Goal: Information Seeking & Learning: Learn about a topic

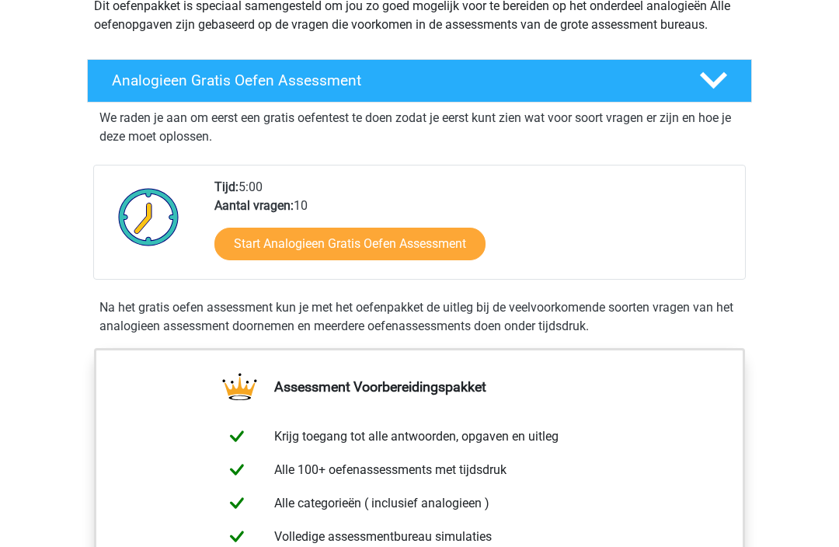
scroll to position [197, 0]
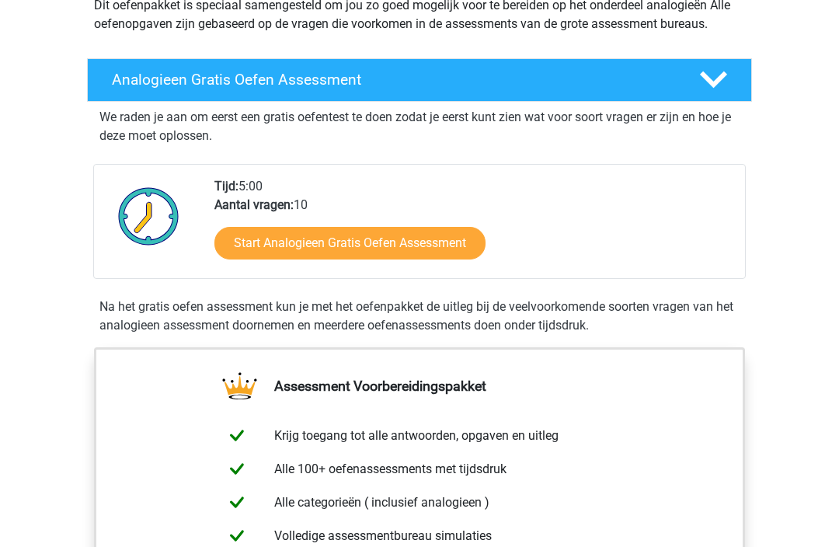
click at [406, 239] on link "Start Analogieen Gratis Oefen Assessment" at bounding box center [349, 244] width 271 height 33
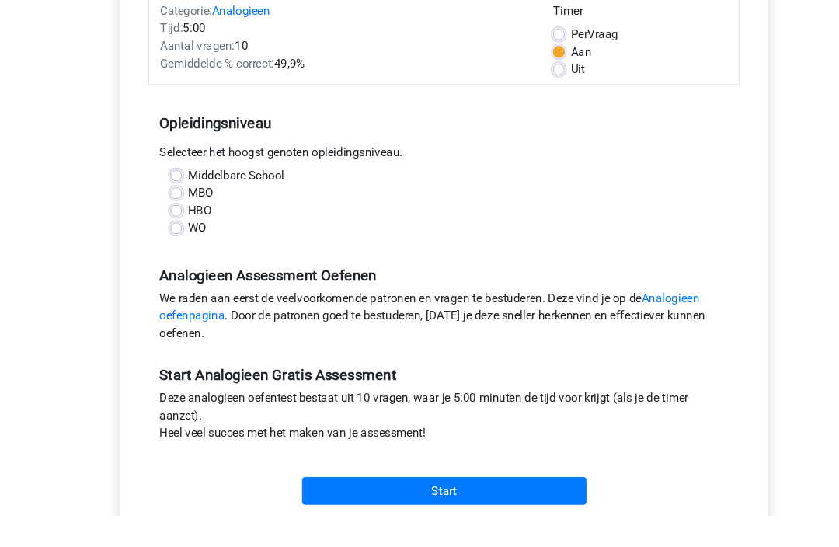
scroll to position [259, 0]
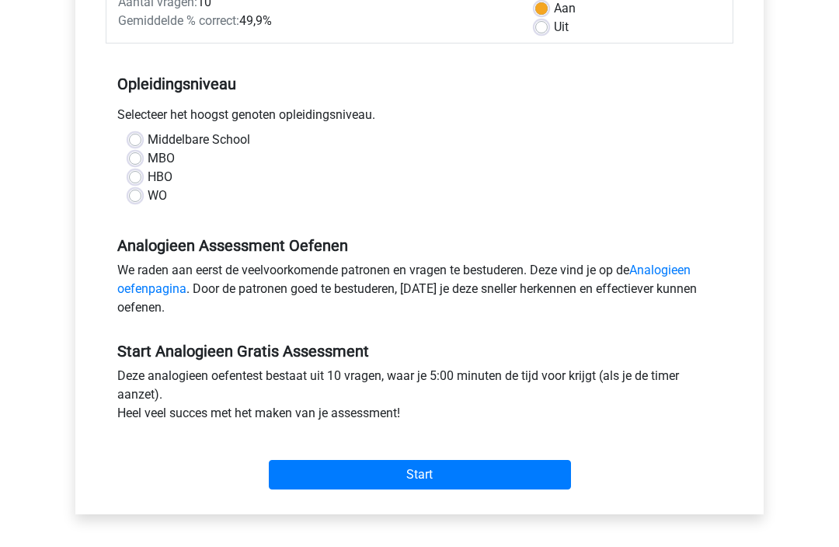
click at [148, 165] on label "MBO" at bounding box center [161, 158] width 27 height 19
click at [136, 165] on input "MBO" at bounding box center [135, 157] width 12 height 16
radio input "true"
click at [449, 465] on input "Start" at bounding box center [420, 475] width 302 height 30
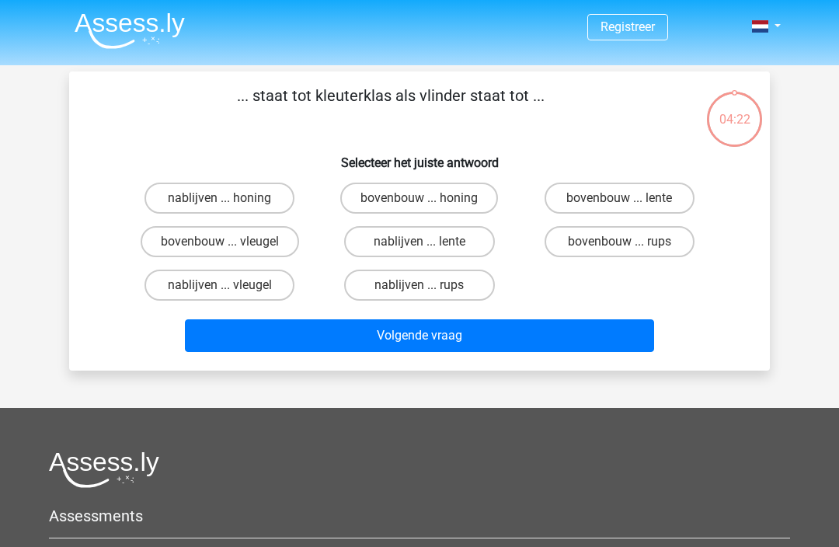
click at [397, 239] on label "nablijven ... lente" at bounding box center [419, 241] width 150 height 31
click at [420, 242] on input "nablijven ... lente" at bounding box center [425, 247] width 10 height 10
radio input "true"
click at [428, 345] on button "Volgende vraag" at bounding box center [420, 335] width 470 height 33
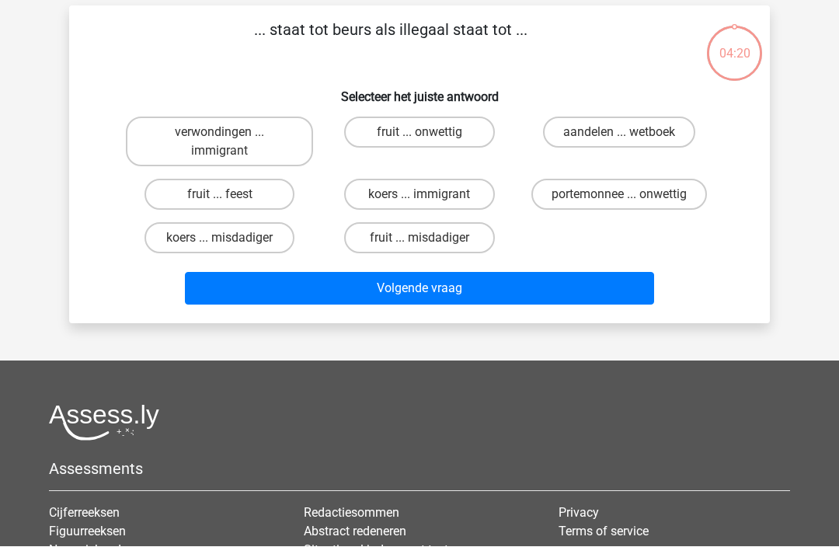
scroll to position [71, 0]
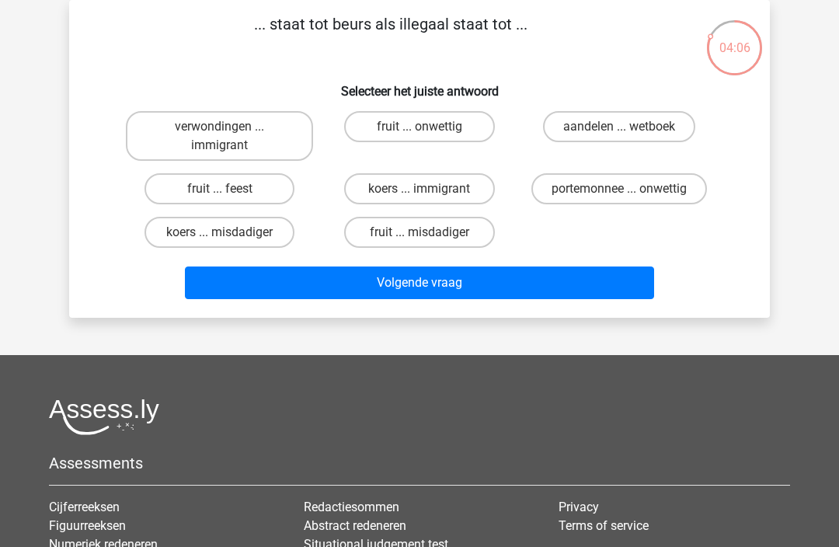
click at [638, 174] on label "portemonnee ... onwettig" at bounding box center [619, 188] width 176 height 31
click at [629, 189] on input "portemonnee ... onwettig" at bounding box center [624, 194] width 10 height 10
radio input "true"
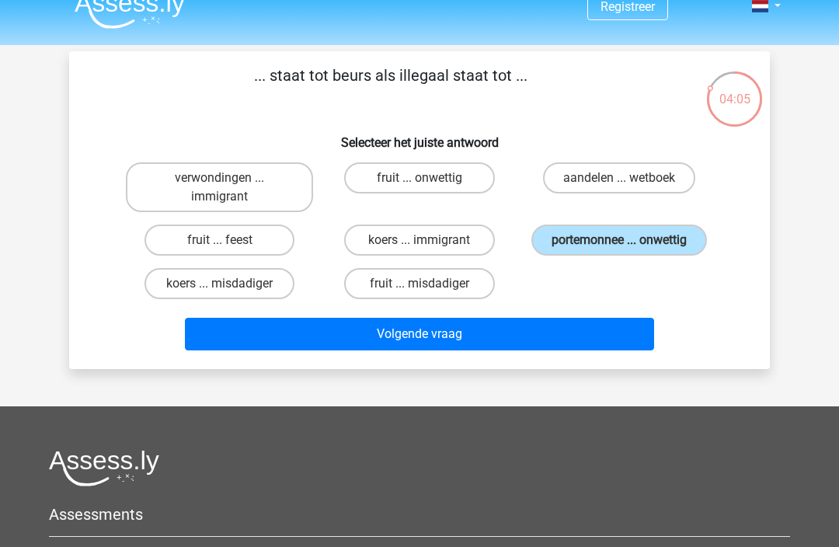
scroll to position [0, 0]
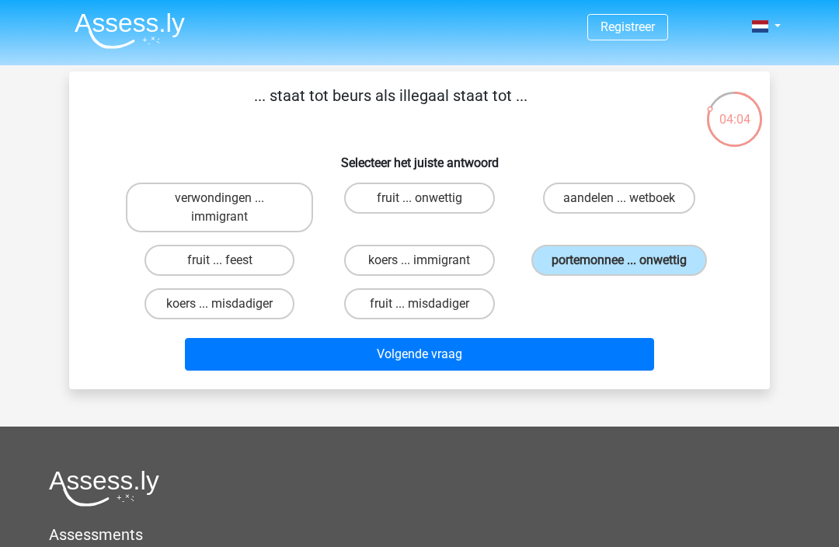
click at [388, 360] on button "Volgende vraag" at bounding box center [420, 354] width 470 height 33
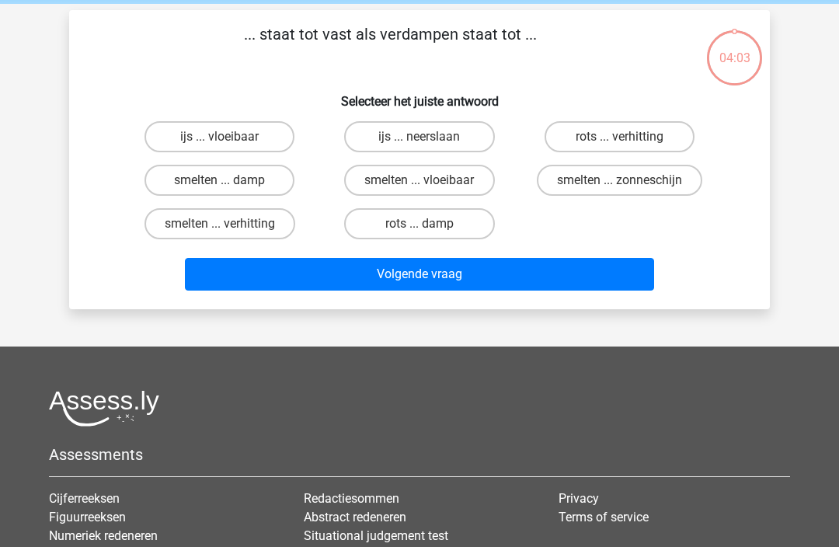
scroll to position [71, 0]
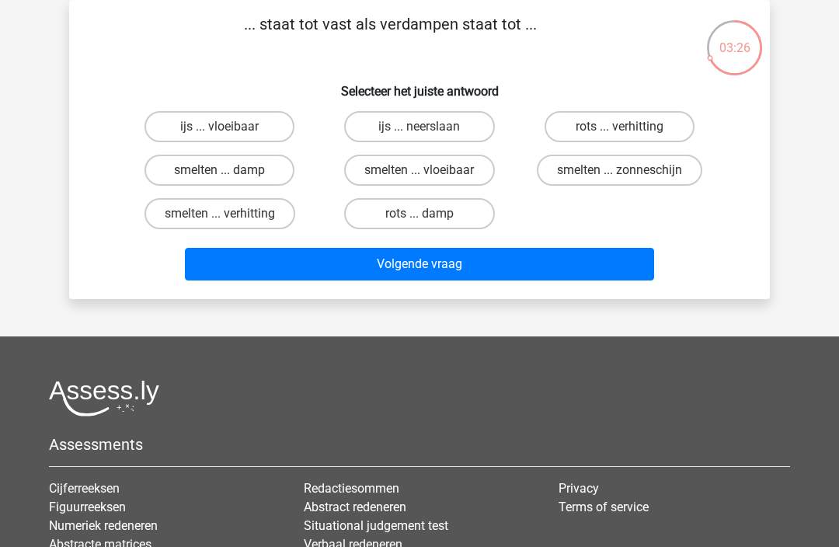
click at [222, 2] on div "... staat tot vast als verdampen staat tot ... Selecteer het juiste antwoord ij…" at bounding box center [419, 149] width 701 height 299
click at [589, 37] on p "... staat tot vast als verdampen staat tot ..." at bounding box center [390, 35] width 593 height 47
click at [554, 37] on p "... staat tot vast als verdampen staat tot ..." at bounding box center [390, 35] width 593 height 47
click at [619, 130] on input "rots ... verhitting" at bounding box center [624, 132] width 10 height 10
radio input "true"
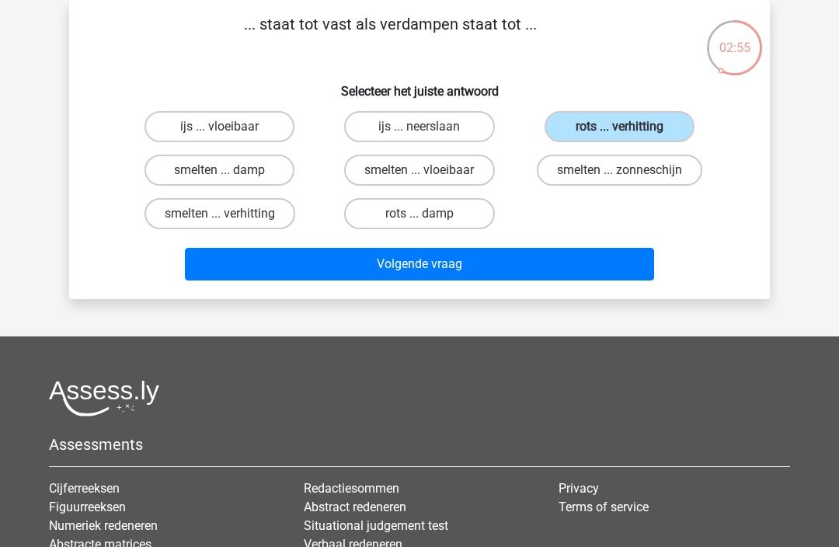
click at [423, 270] on button "Volgende vraag" at bounding box center [420, 264] width 470 height 33
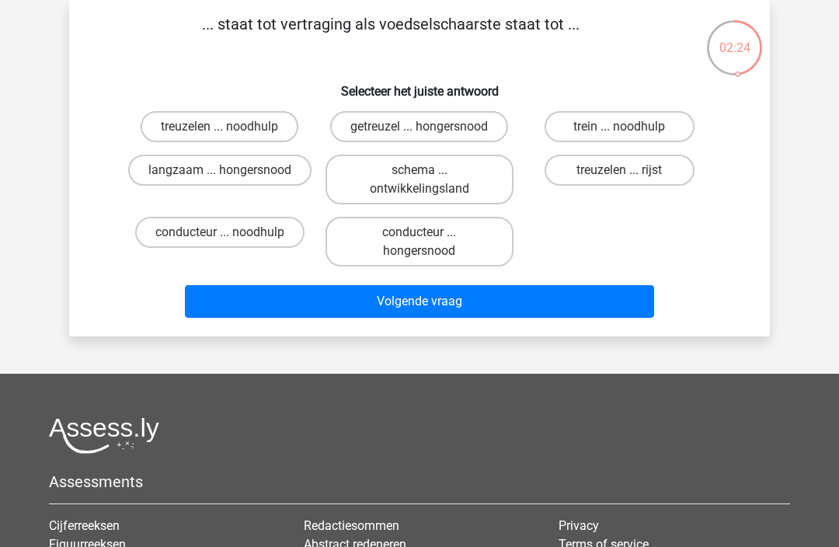
click at [190, 173] on label "langzaam ... hongersnood" at bounding box center [219, 170] width 183 height 31
click at [220, 173] on input "langzaam ... hongersnood" at bounding box center [225, 175] width 10 height 10
radio input "true"
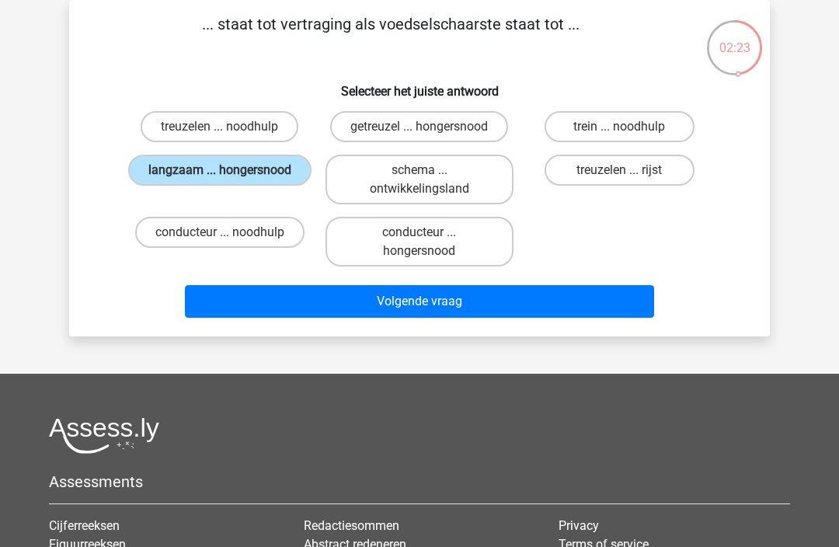
click at [417, 305] on button "Volgende vraag" at bounding box center [420, 301] width 470 height 33
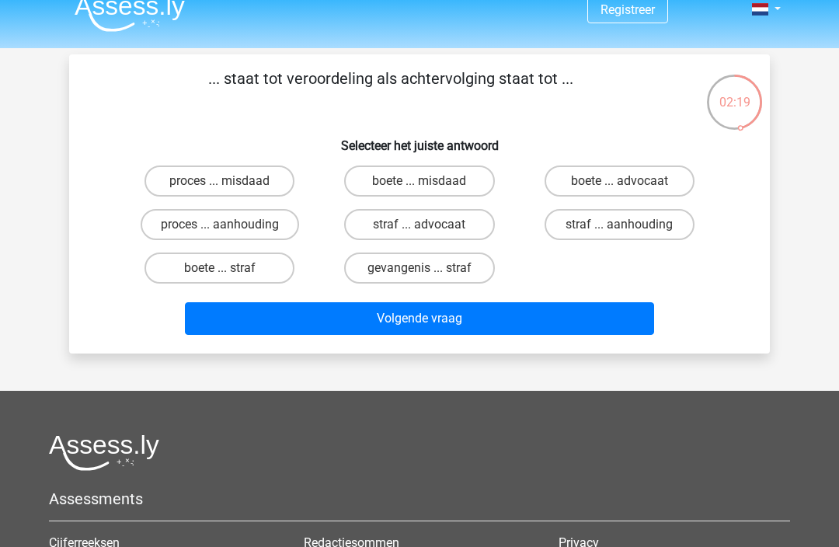
scroll to position [19, 0]
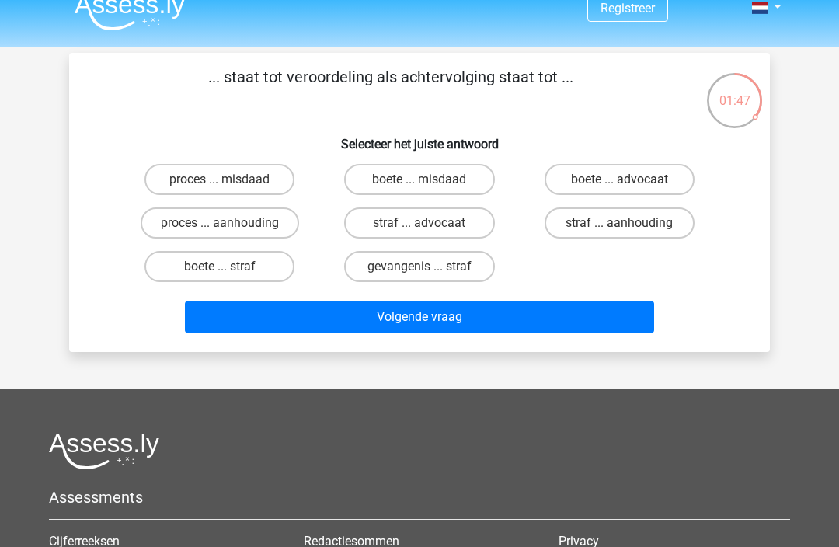
click at [413, 174] on label "boete ... misdaad" at bounding box center [419, 179] width 150 height 31
click at [420, 179] on input "boete ... misdaad" at bounding box center [425, 184] width 10 height 10
radio input "true"
click at [395, 322] on button "Volgende vraag" at bounding box center [420, 317] width 470 height 33
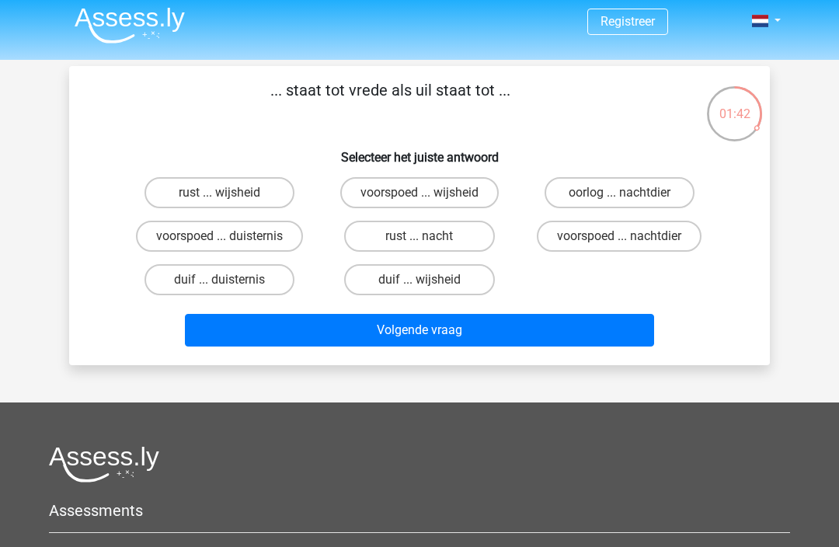
scroll to position [5, 0]
click at [409, 282] on label "duif ... wijsheid" at bounding box center [419, 279] width 150 height 31
click at [420, 282] on input "duif ... wijsheid" at bounding box center [425, 285] width 10 height 10
radio input "true"
click at [399, 329] on button "Volgende vraag" at bounding box center [420, 330] width 470 height 33
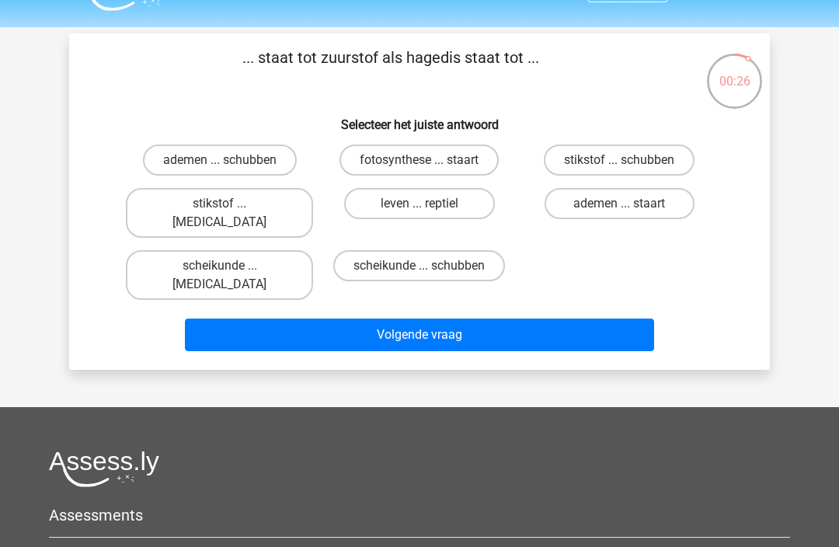
scroll to position [0, 0]
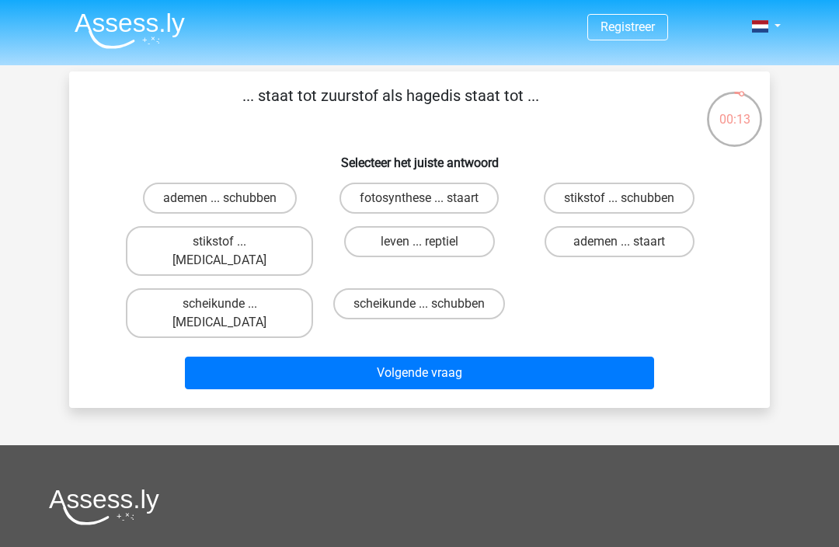
click at [243, 187] on label "ademen ... schubben" at bounding box center [220, 198] width 154 height 31
click at [230, 198] on input "ademen ... schubben" at bounding box center [225, 203] width 10 height 10
radio input "true"
click at [462, 357] on button "Volgende vraag" at bounding box center [420, 373] width 470 height 33
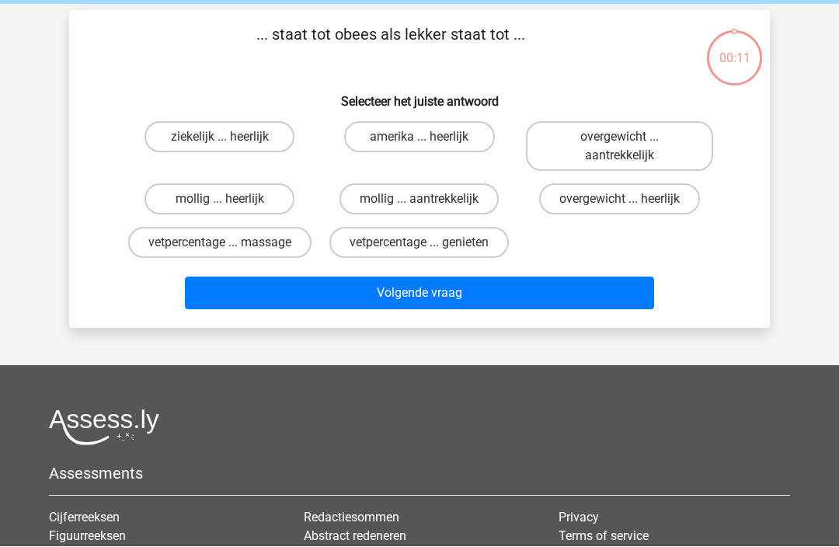
scroll to position [71, 0]
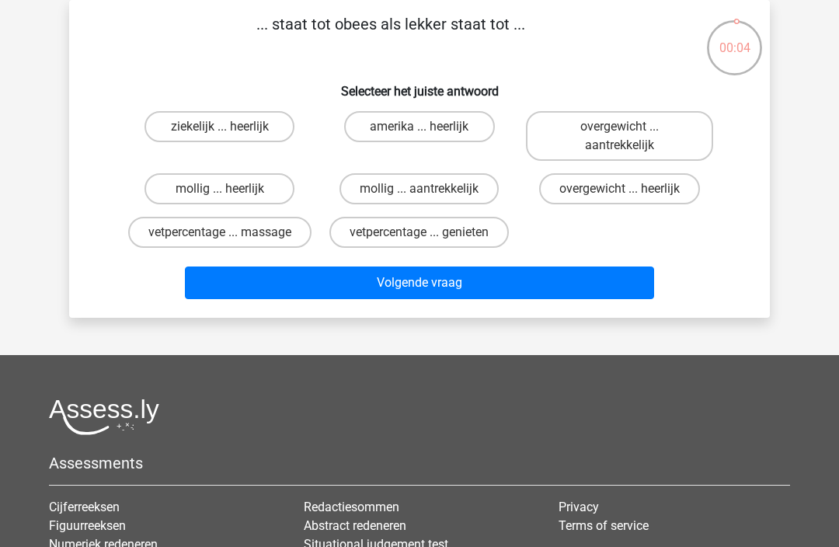
click at [228, 197] on input "mollig ... heerlijk" at bounding box center [225, 194] width 10 height 10
radio input "true"
click at [429, 280] on button "Volgende vraag" at bounding box center [420, 282] width 470 height 33
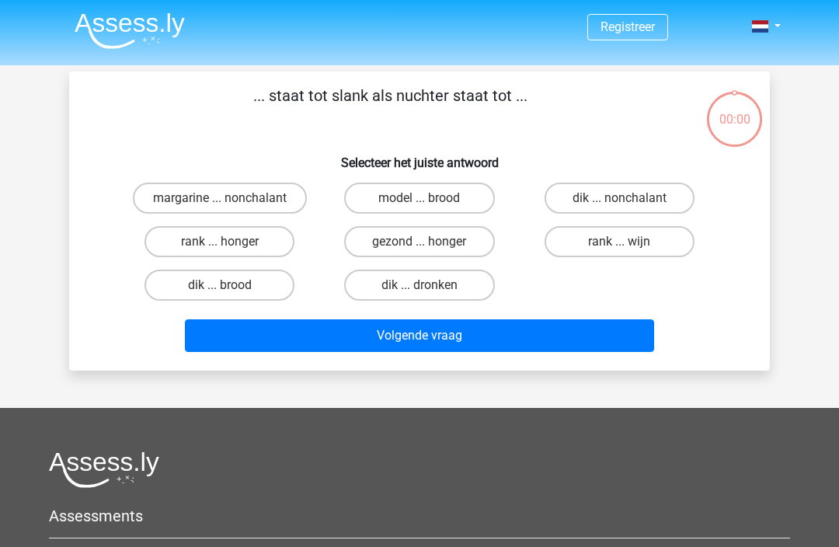
scroll to position [71, 0]
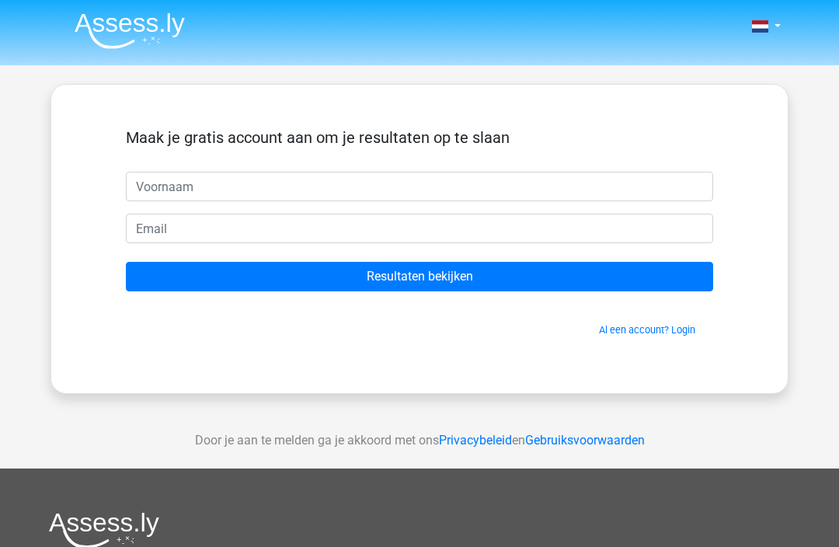
scroll to position [71, 0]
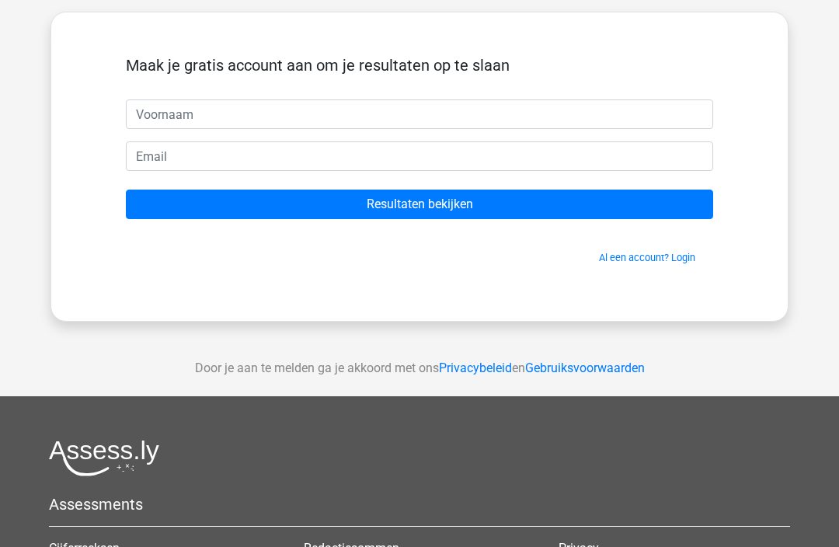
click at [278, 114] on input "text" at bounding box center [419, 115] width 587 height 30
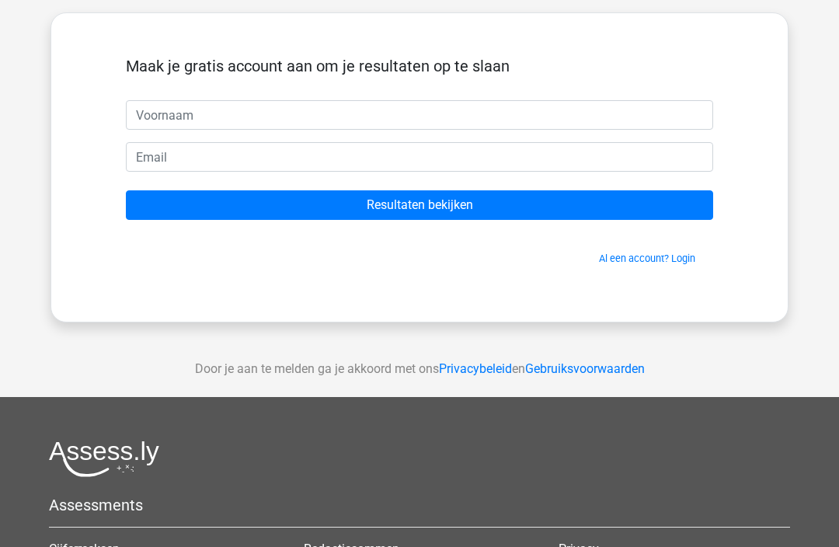
scroll to position [71, 0]
type input "Hiske"
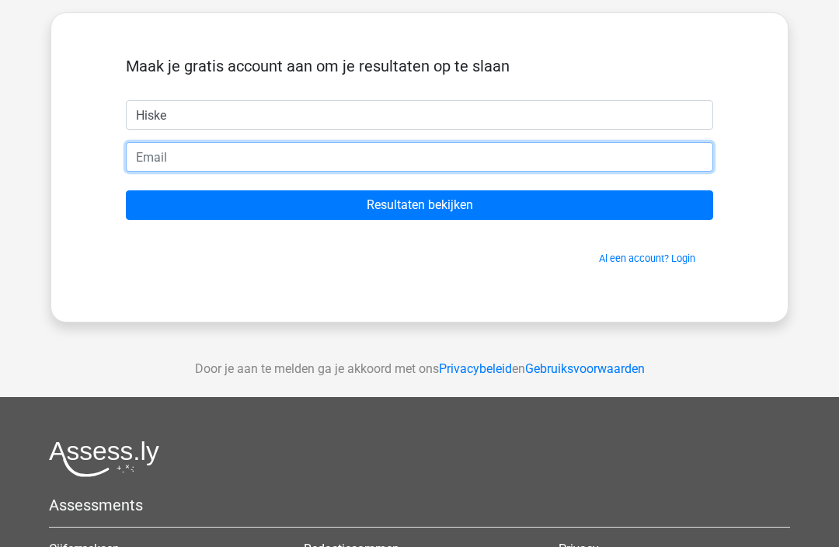
click at [213, 157] on input "email" at bounding box center [419, 158] width 587 height 30
type input "[EMAIL_ADDRESS][DOMAIN_NAME]"
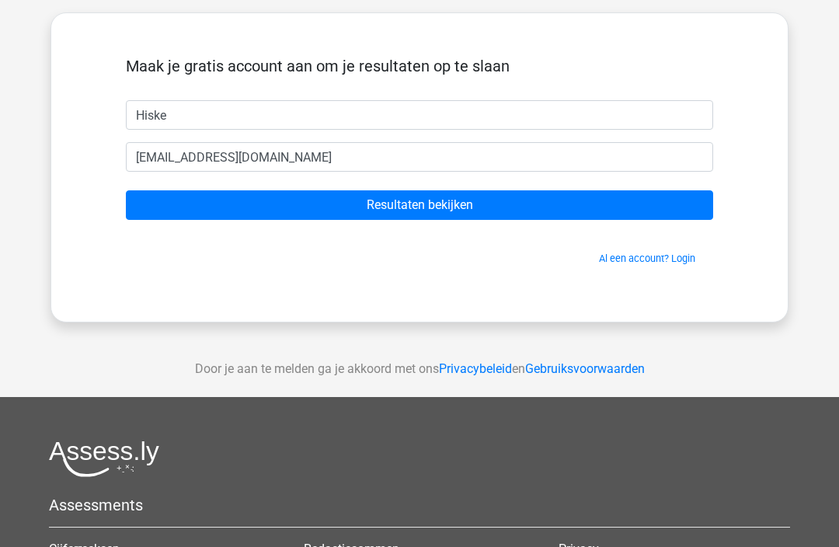
click at [456, 199] on input "Resultaten bekijken" at bounding box center [419, 206] width 587 height 30
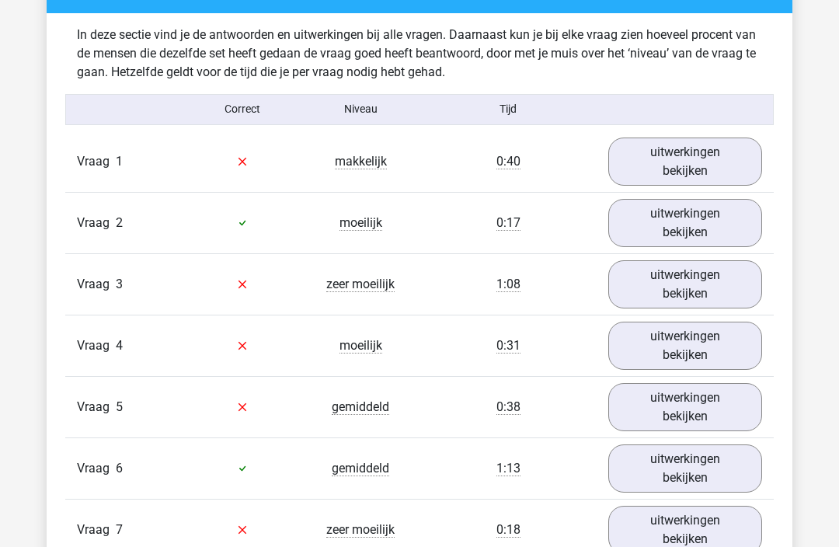
scroll to position [1201, 0]
click at [704, 149] on link "uitwerkingen bekijken" at bounding box center [685, 162] width 154 height 48
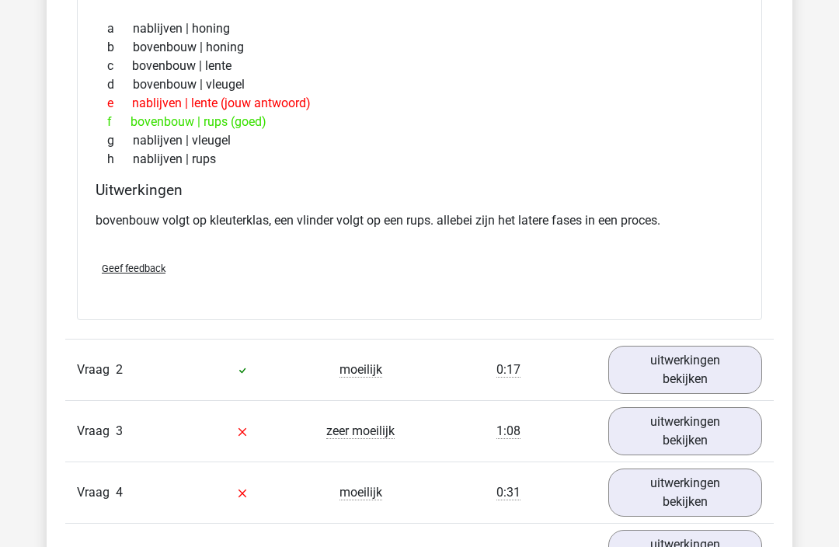
scroll to position [1444, 0]
click at [707, 428] on link "uitwerkingen bekijken" at bounding box center [685, 431] width 154 height 48
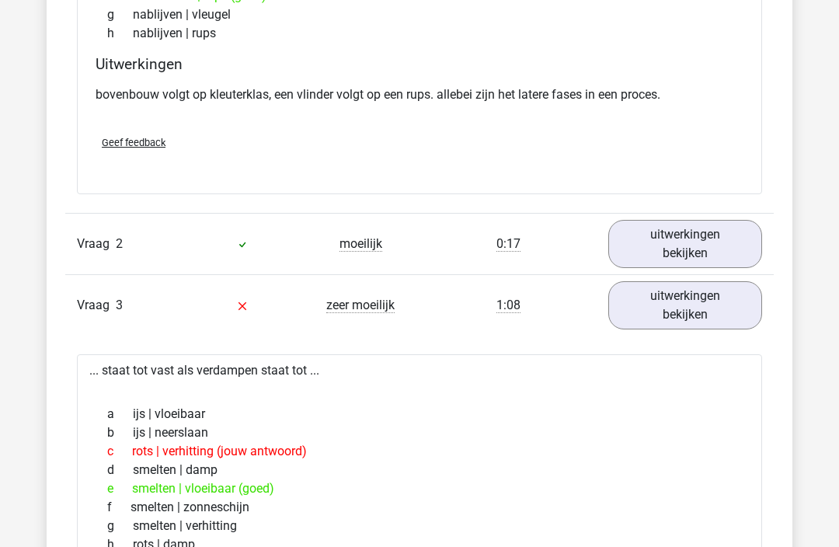
scroll to position [1568, 0]
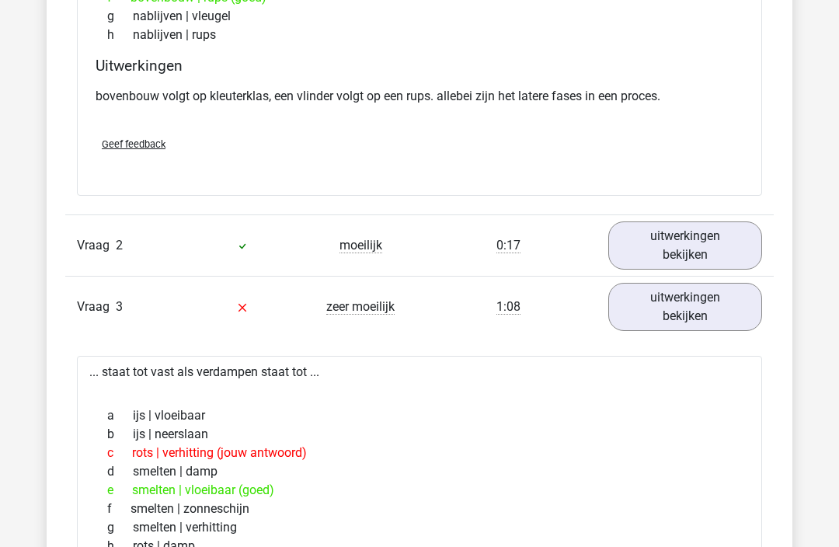
click at [693, 308] on link "uitwerkingen bekijken" at bounding box center [685, 307] width 154 height 48
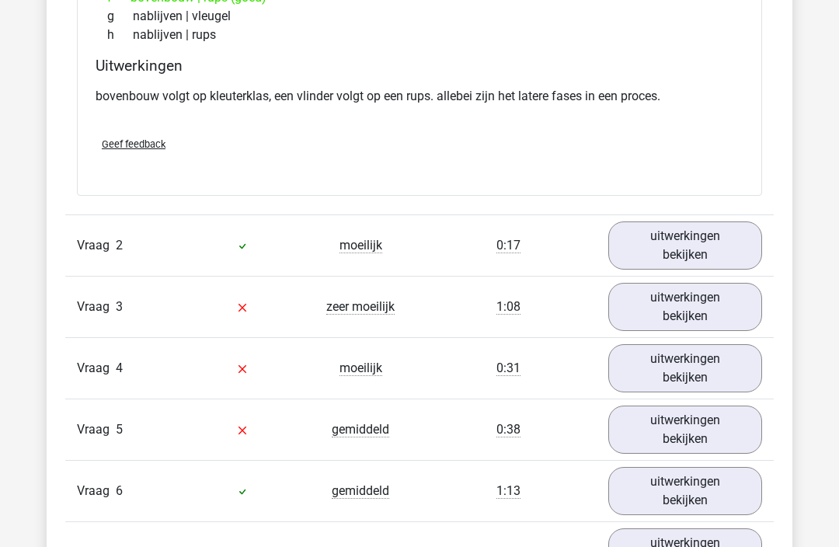
click at [693, 305] on link "uitwerkingen bekijken" at bounding box center [685, 307] width 154 height 48
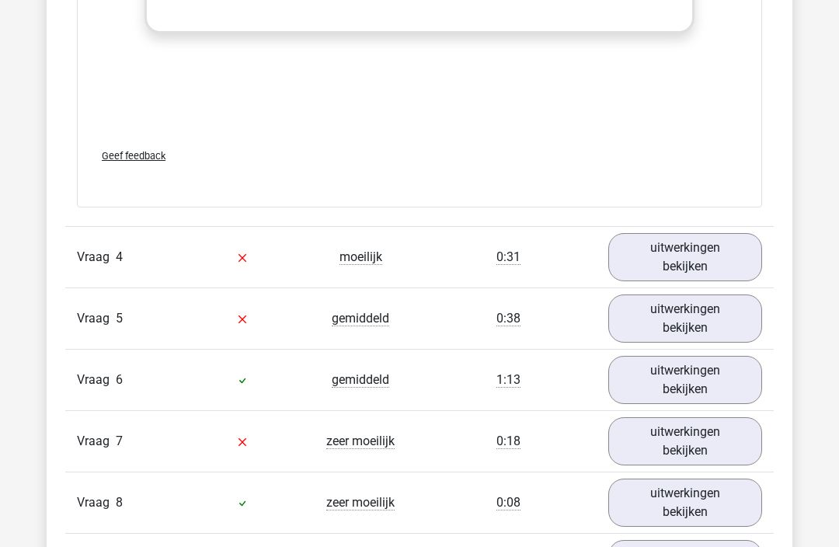
scroll to position [2502, 0]
click at [705, 245] on link "uitwerkingen bekijken" at bounding box center [685, 257] width 154 height 48
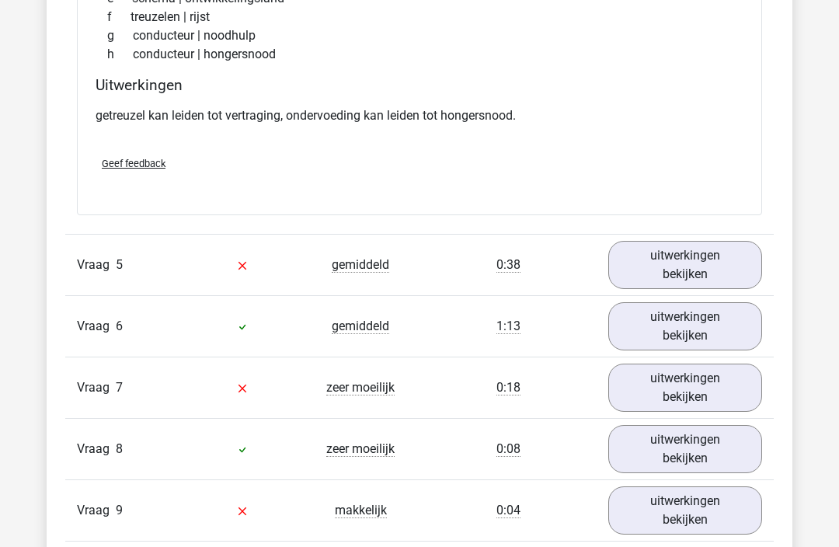
scroll to position [2963, 0]
click at [706, 259] on link "uitwerkingen bekijken" at bounding box center [685, 265] width 154 height 48
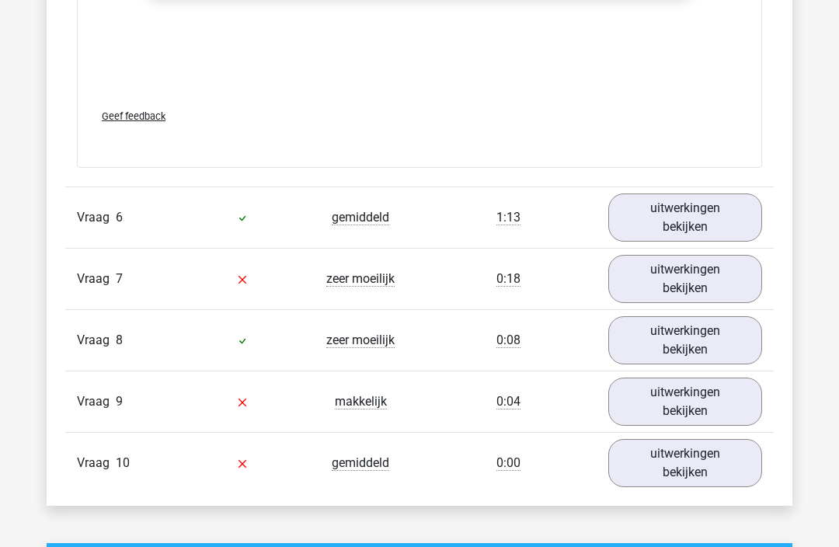
scroll to position [3895, 0]
click at [698, 273] on link "uitwerkingen bekijken" at bounding box center [685, 279] width 154 height 48
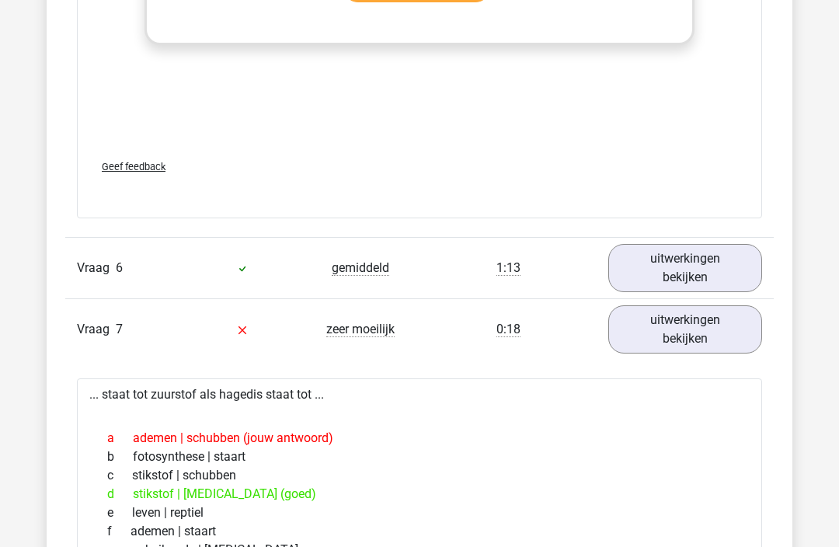
scroll to position [3849, 0]
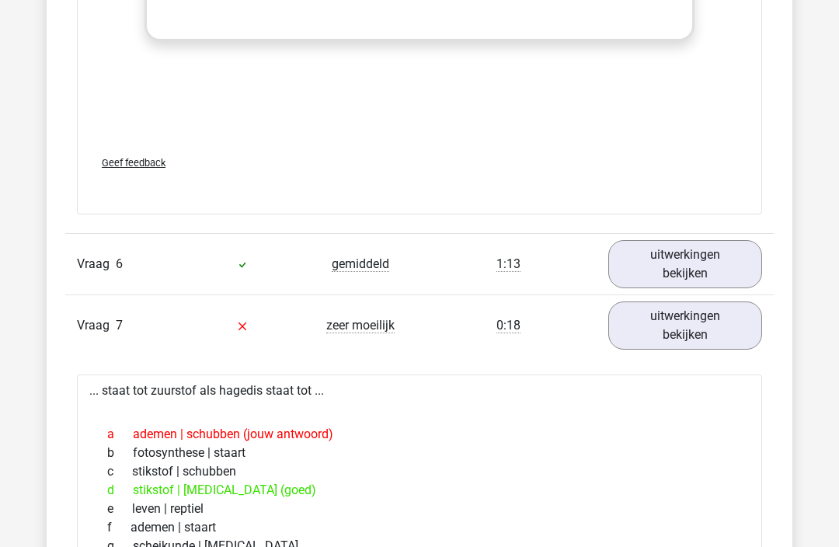
click at [687, 272] on link "uitwerkingen bekijken" at bounding box center [685, 264] width 154 height 48
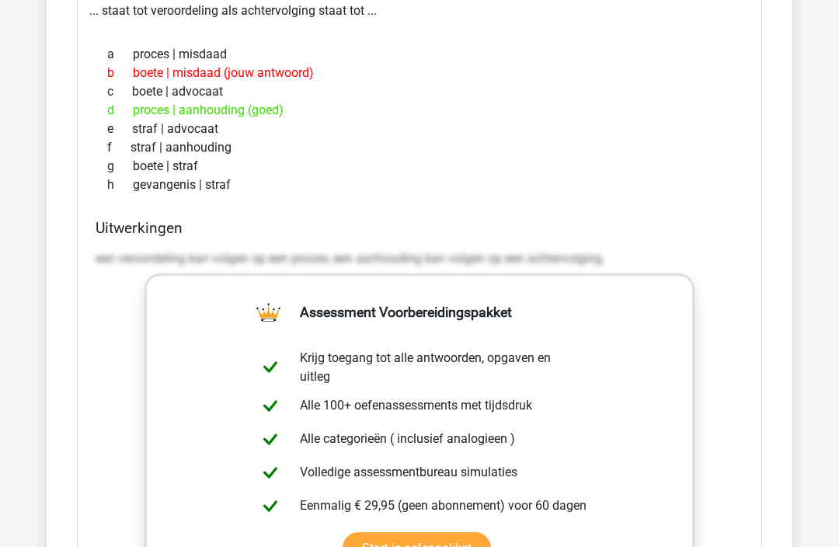
scroll to position [3282, 0]
click at [92, 259] on div "Uitwerkingen een veroordeling kan volgen op een proces, een aanhouding kan volg…" at bounding box center [419, 465] width 660 height 490
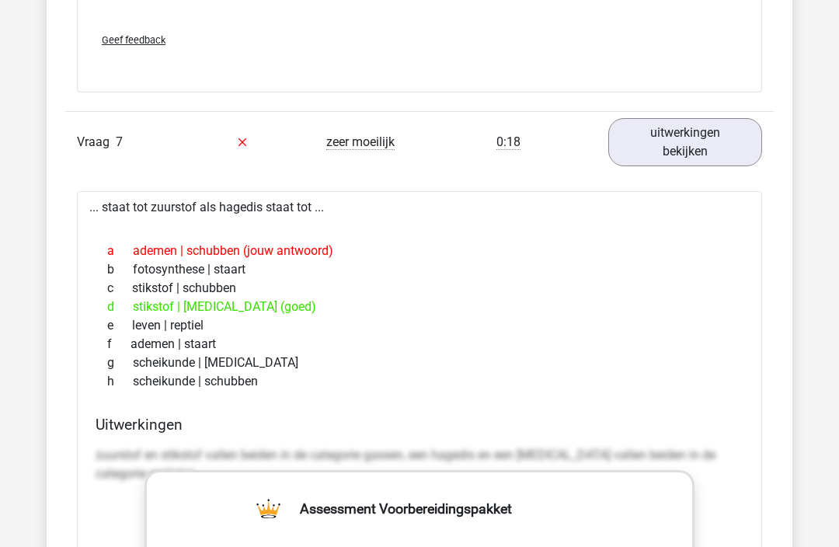
click at [700, 139] on link "uitwerkingen bekijken" at bounding box center [685, 143] width 154 height 48
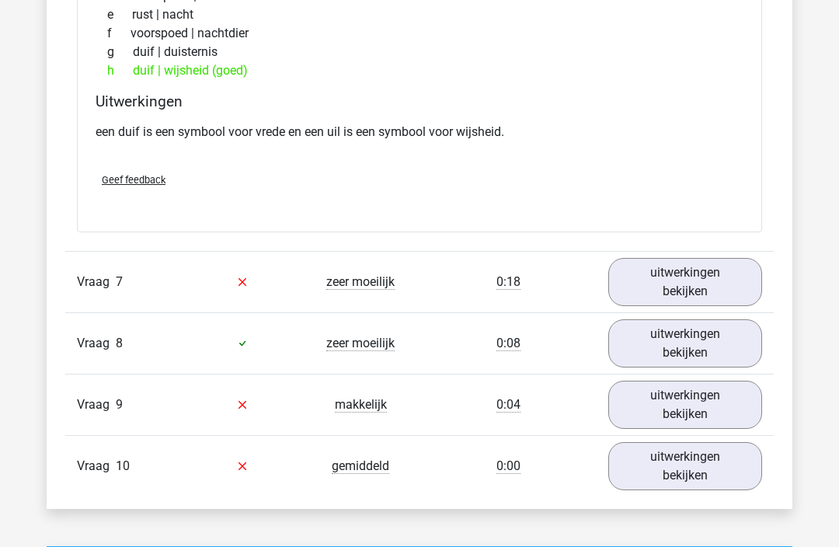
scroll to position [4282, 0]
click at [695, 408] on link "uitwerkingen bekijken" at bounding box center [685, 405] width 154 height 48
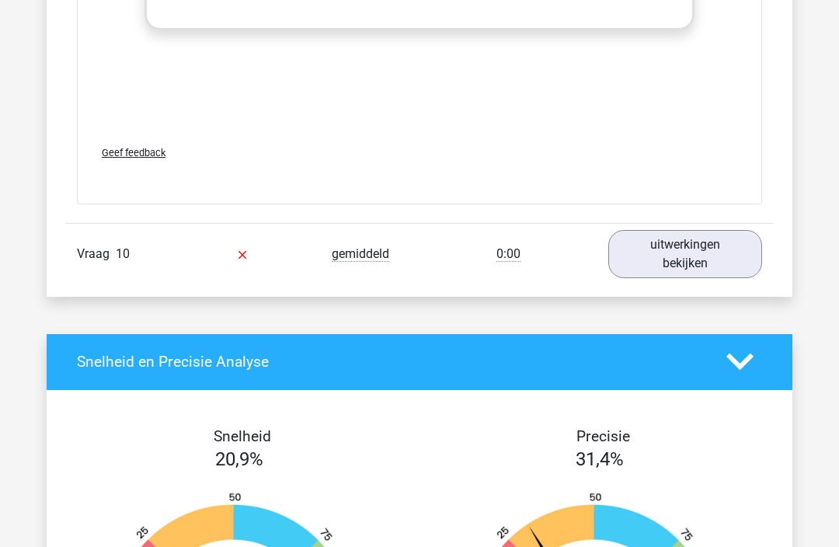
scroll to position [5317, 0]
click at [691, 252] on link "uitwerkingen bekijken" at bounding box center [685, 254] width 154 height 48
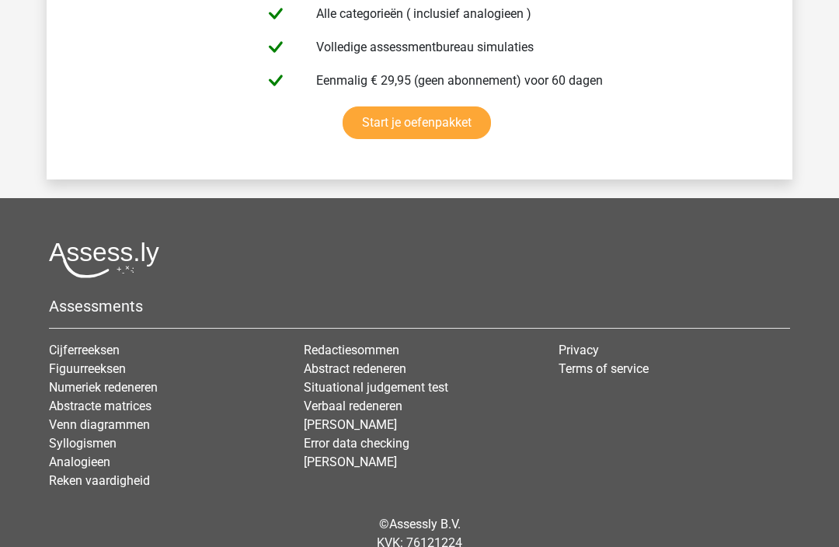
scroll to position [7528, 0]
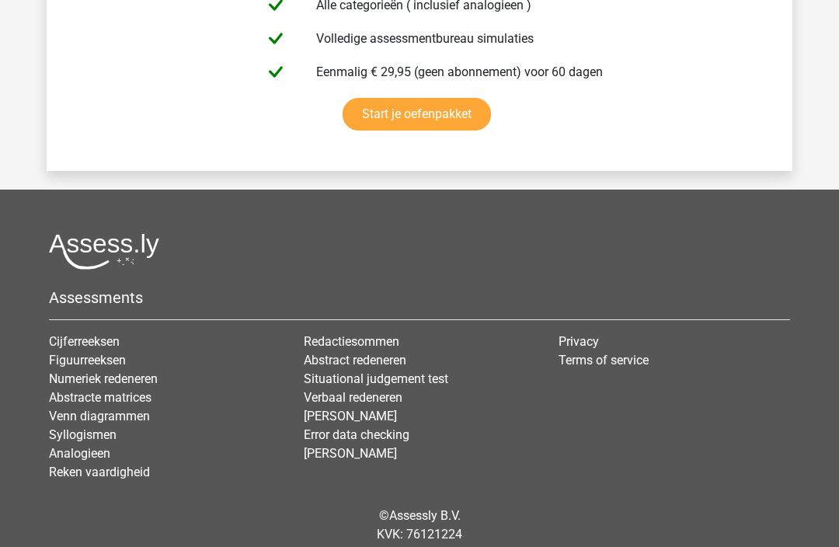
click at [76, 430] on link "Syllogismen" at bounding box center [83, 435] width 68 height 15
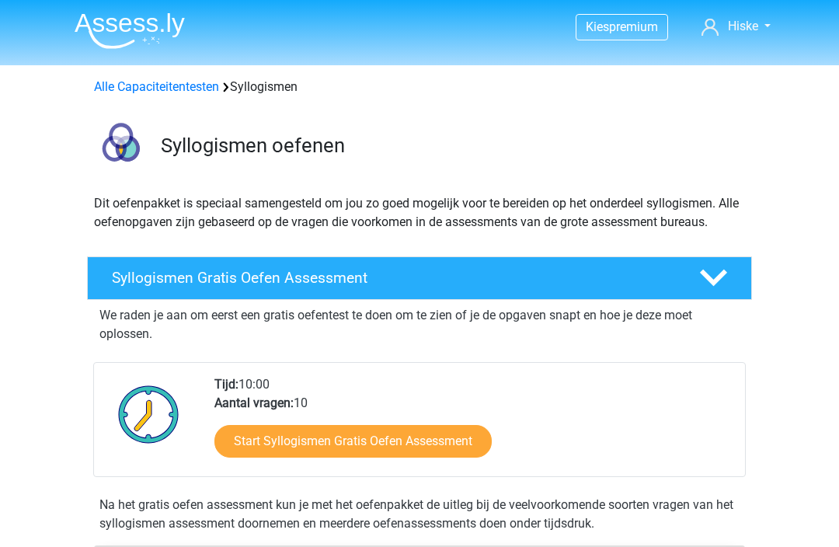
click at [444, 438] on link "Start Syllogismen Gratis Oefen Assessment" at bounding box center [352, 441] width 277 height 33
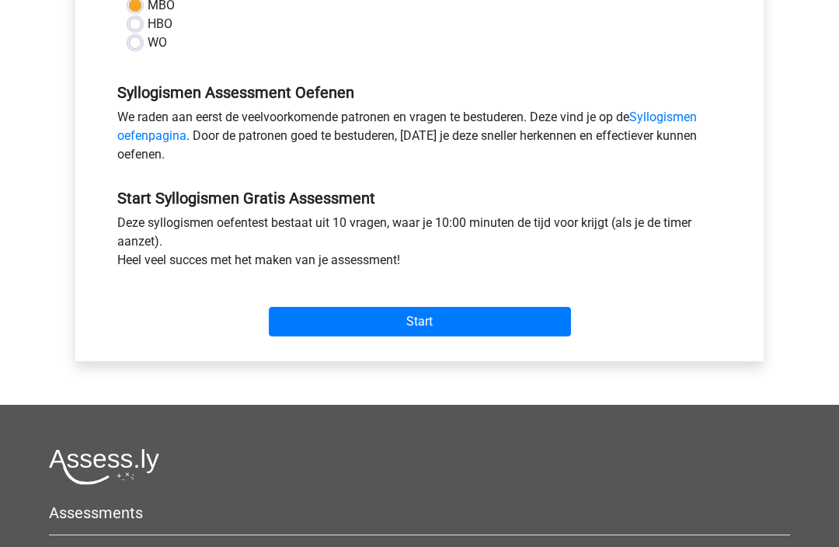
scroll to position [413, 0]
click at [425, 322] on input "Start" at bounding box center [420, 322] width 302 height 30
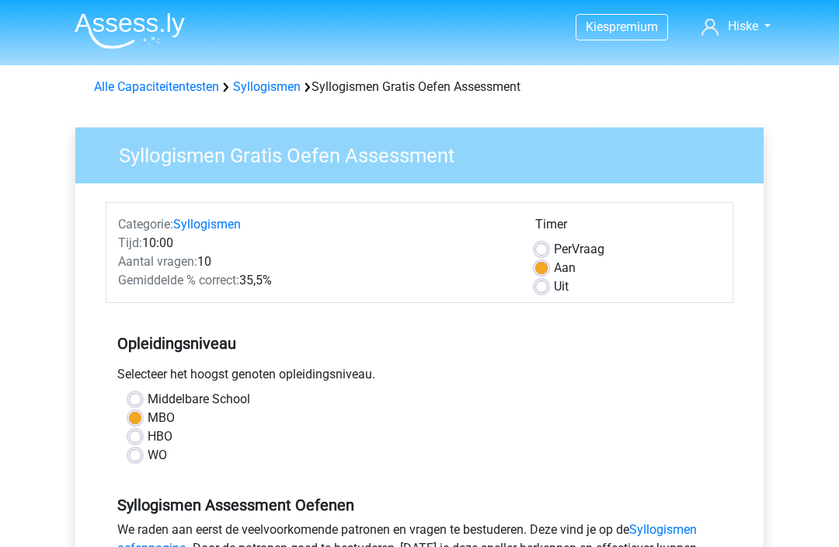
scroll to position [464, 0]
